Goal: Information Seeking & Learning: Learn about a topic

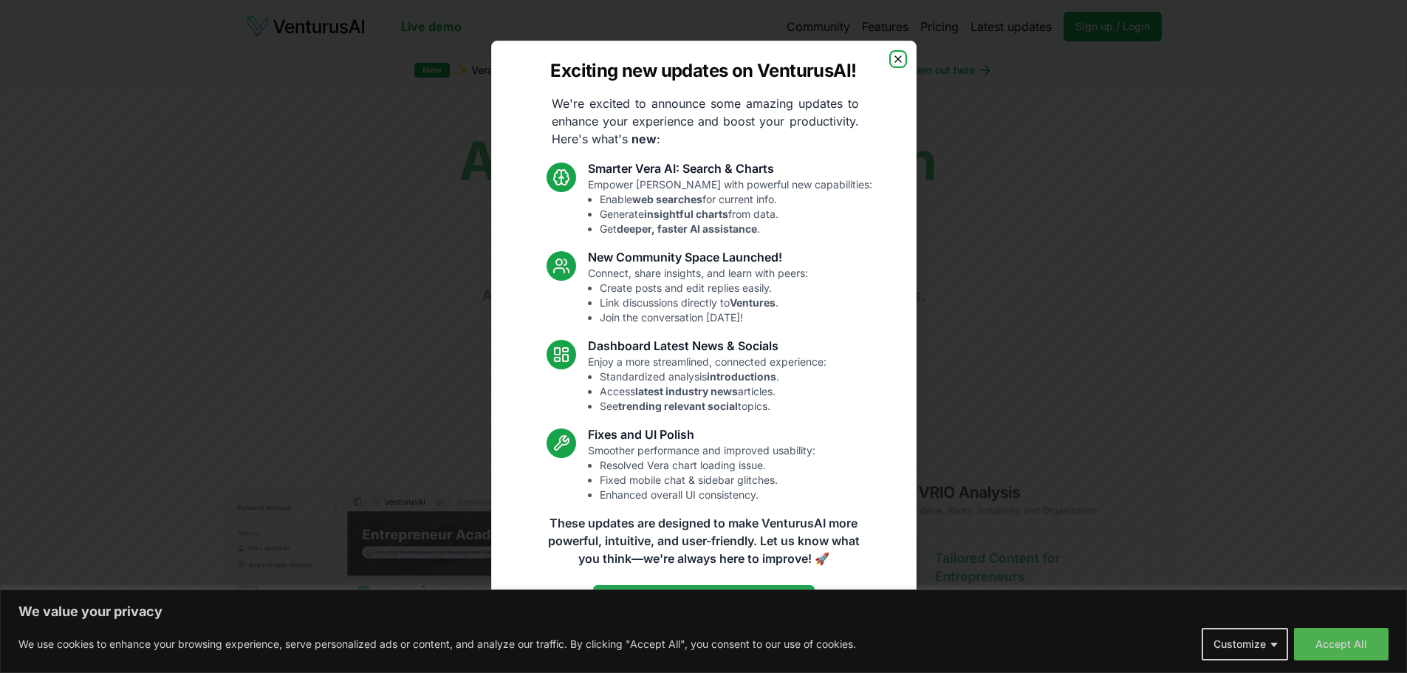
click at [894, 59] on icon "button" at bounding box center [898, 59] width 12 height 12
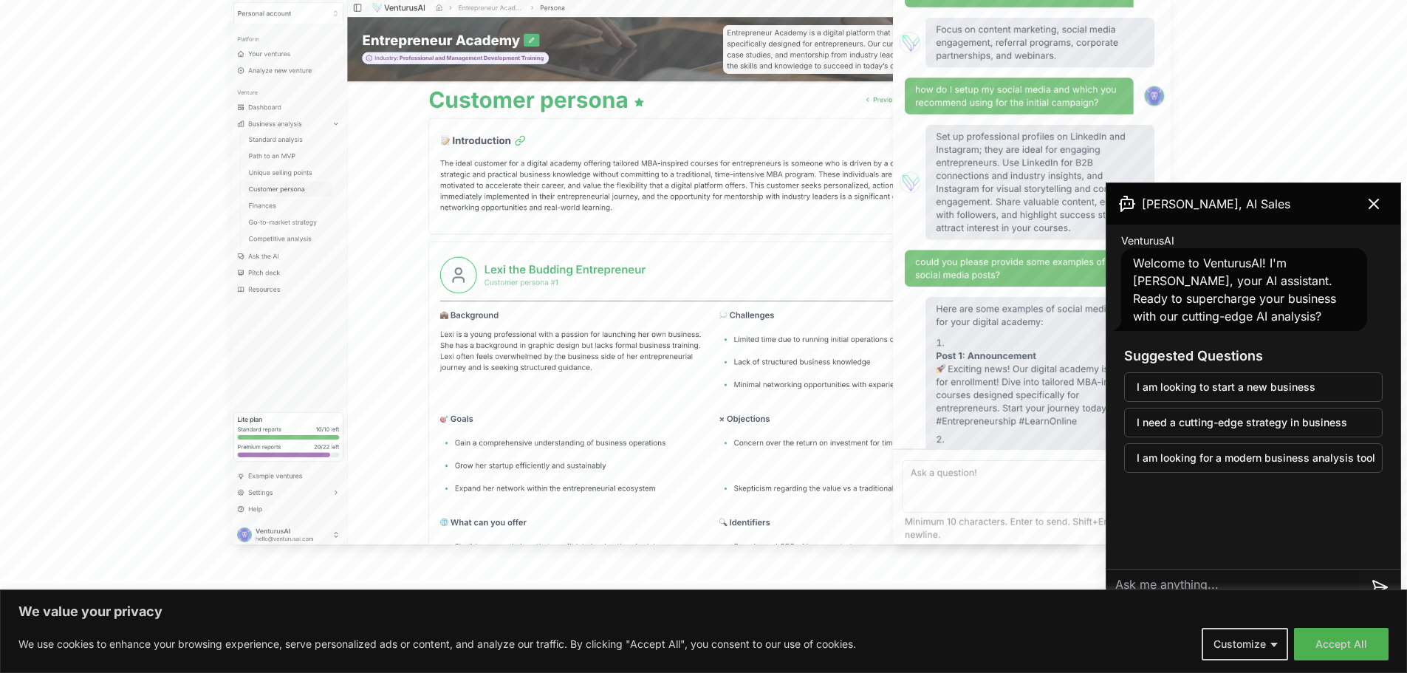
scroll to position [517, 0]
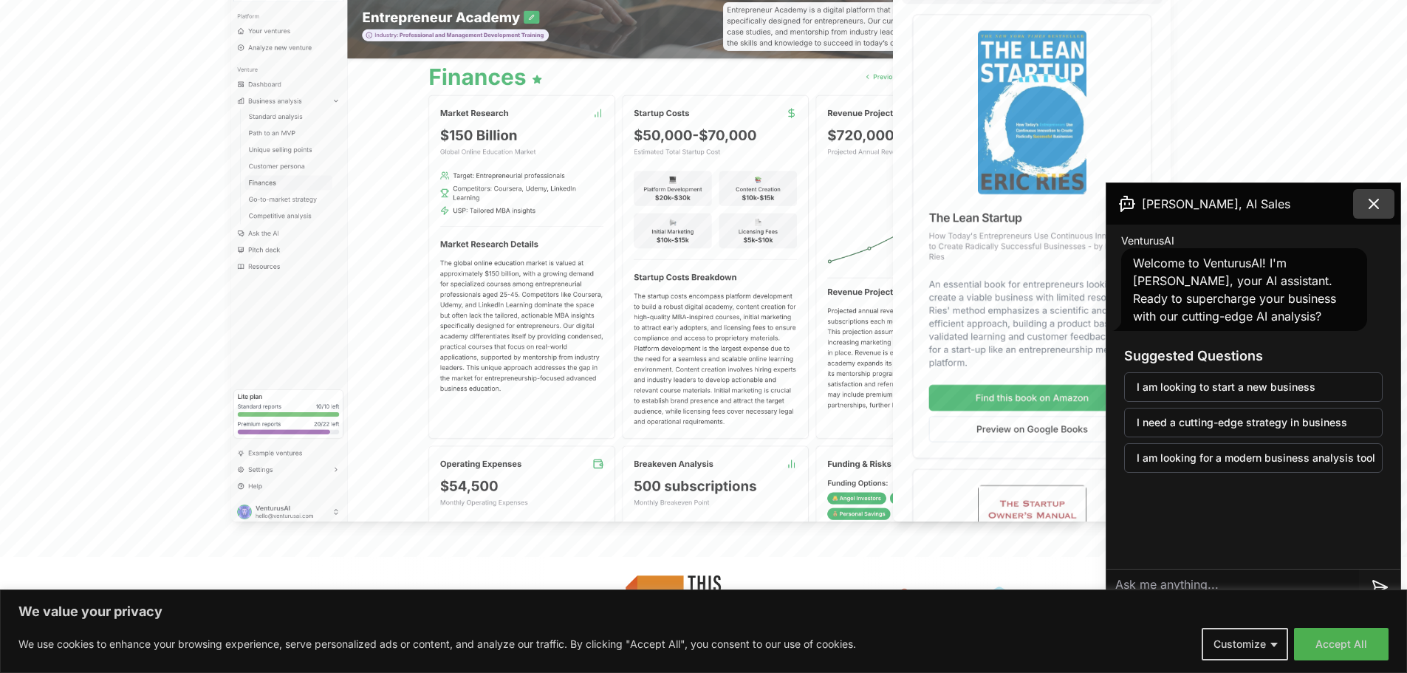
click at [1385, 201] on button at bounding box center [1373, 204] width 41 height 30
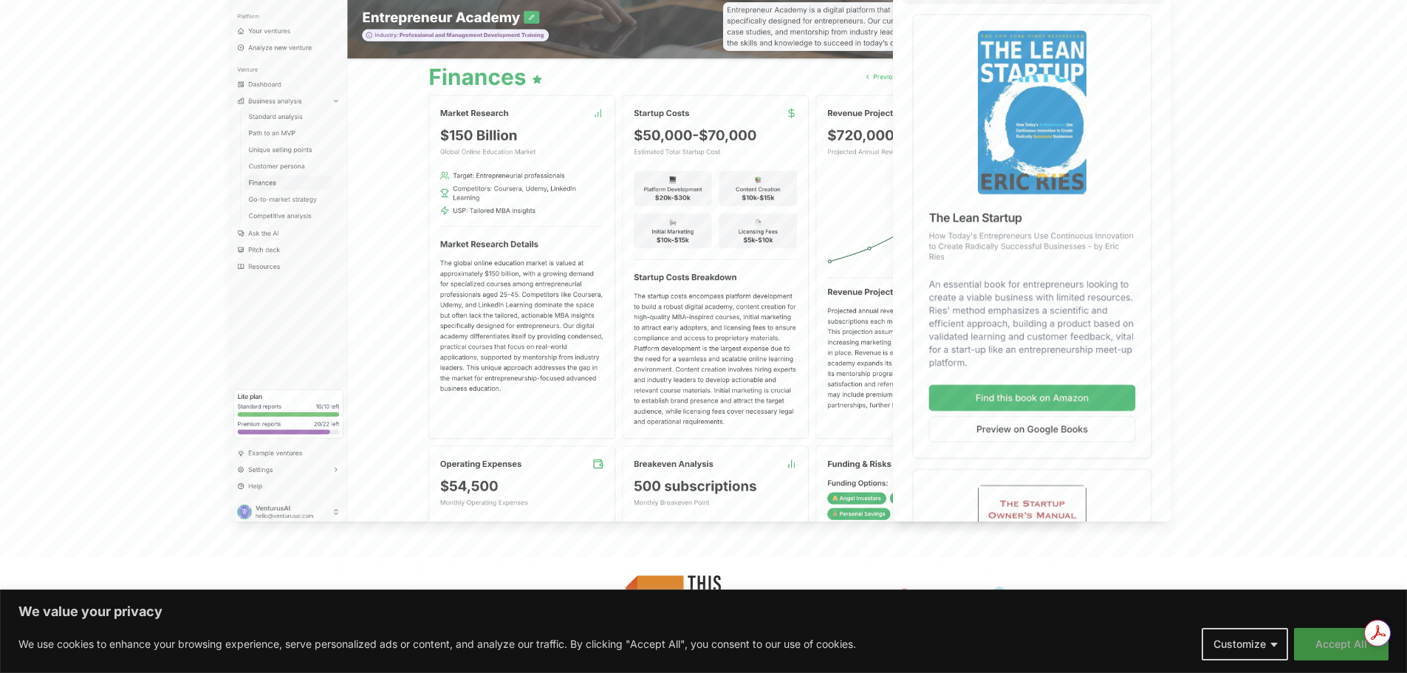
scroll to position [0, 0]
click at [1337, 646] on button "Accept All" at bounding box center [1341, 644] width 95 height 32
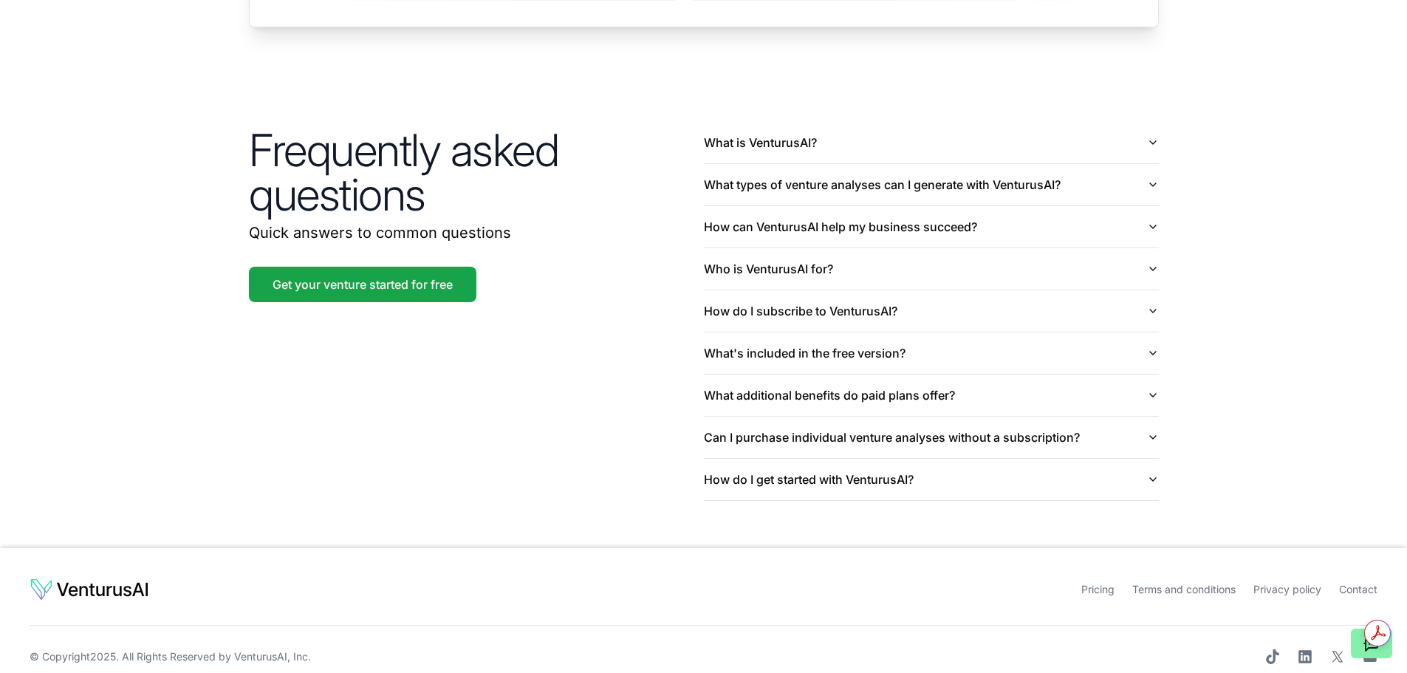
click at [1087, 583] on link "Pricing" at bounding box center [1097, 589] width 33 height 13
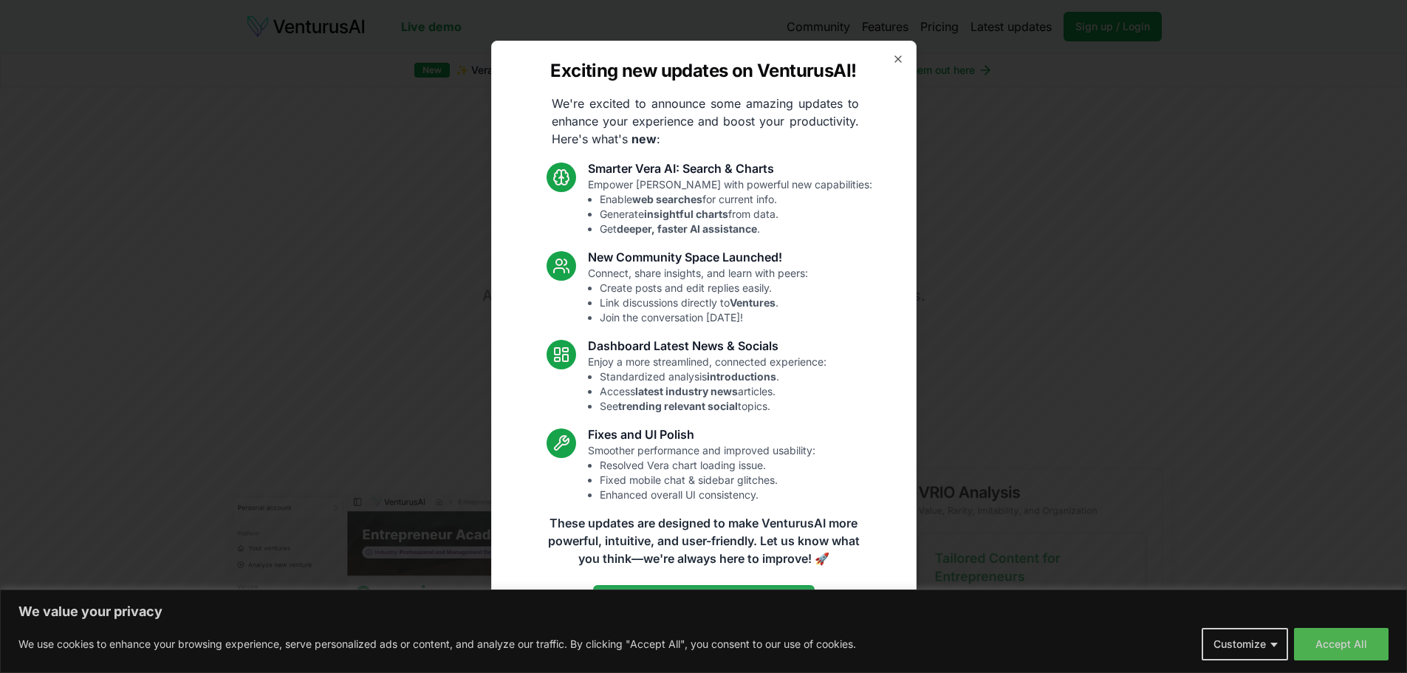
click at [889, 61] on div "Exciting new updates on VenturusAI! We're excited to announce some amazing upda…" at bounding box center [703, 337] width 425 height 592
click at [898, 59] on icon "button" at bounding box center [898, 59] width 6 height 6
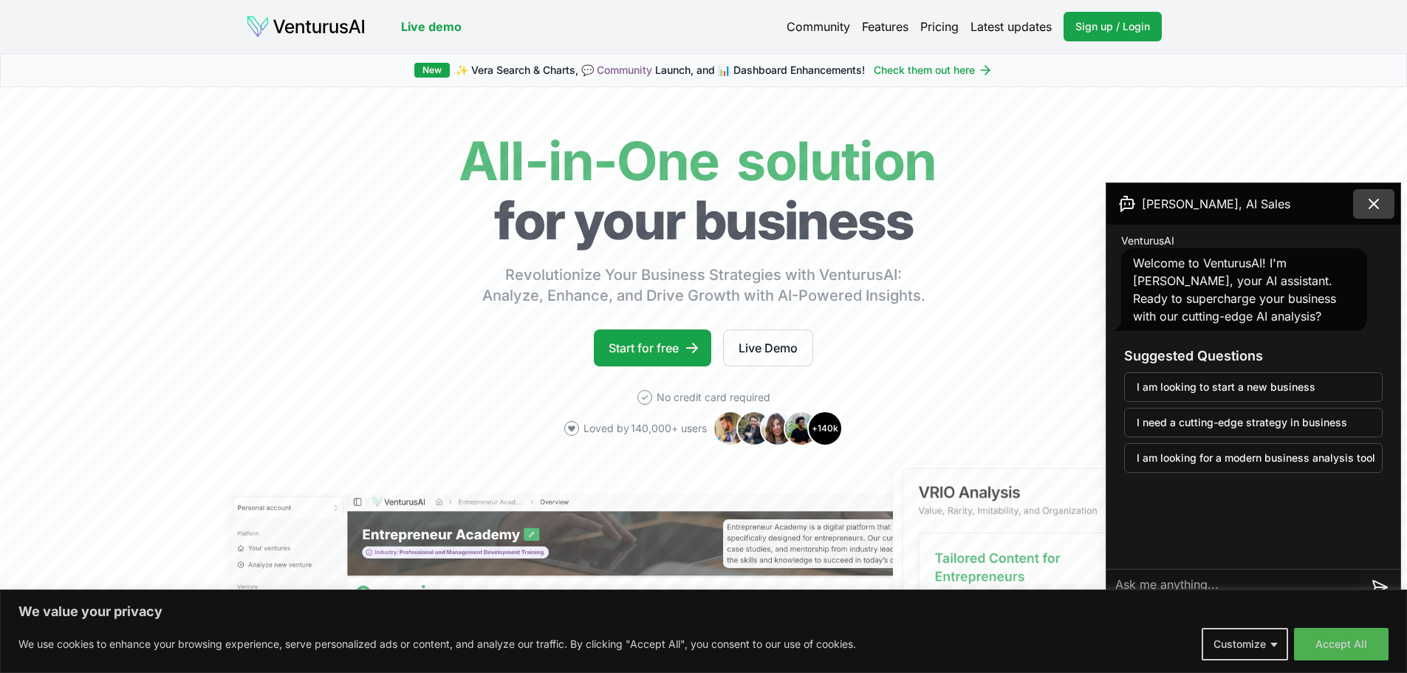
click at [1371, 202] on icon at bounding box center [1374, 204] width 18 height 18
